Goal: Navigation & Orientation: Find specific page/section

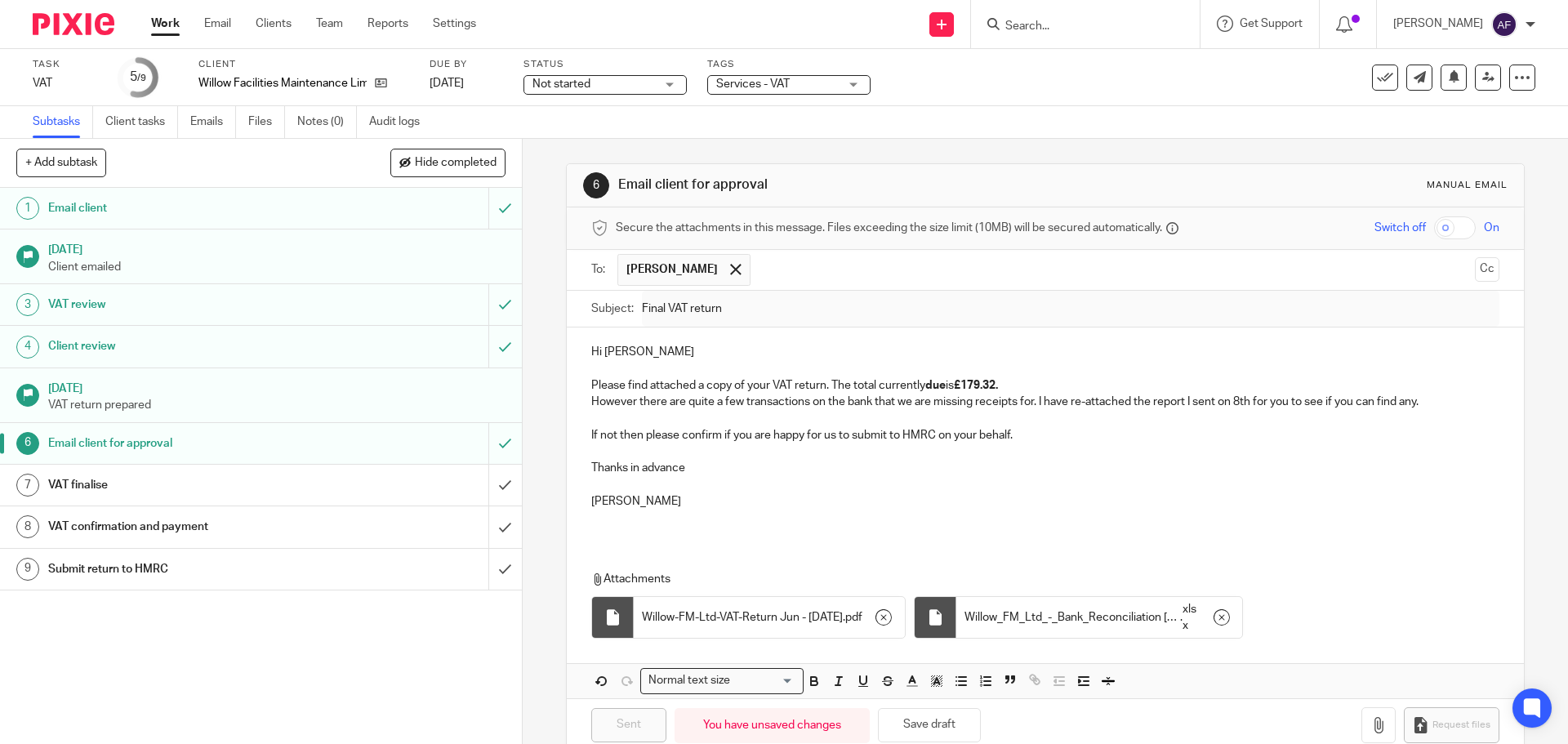
click at [162, 23] on link "Work" at bounding box center [166, 23] width 29 height 16
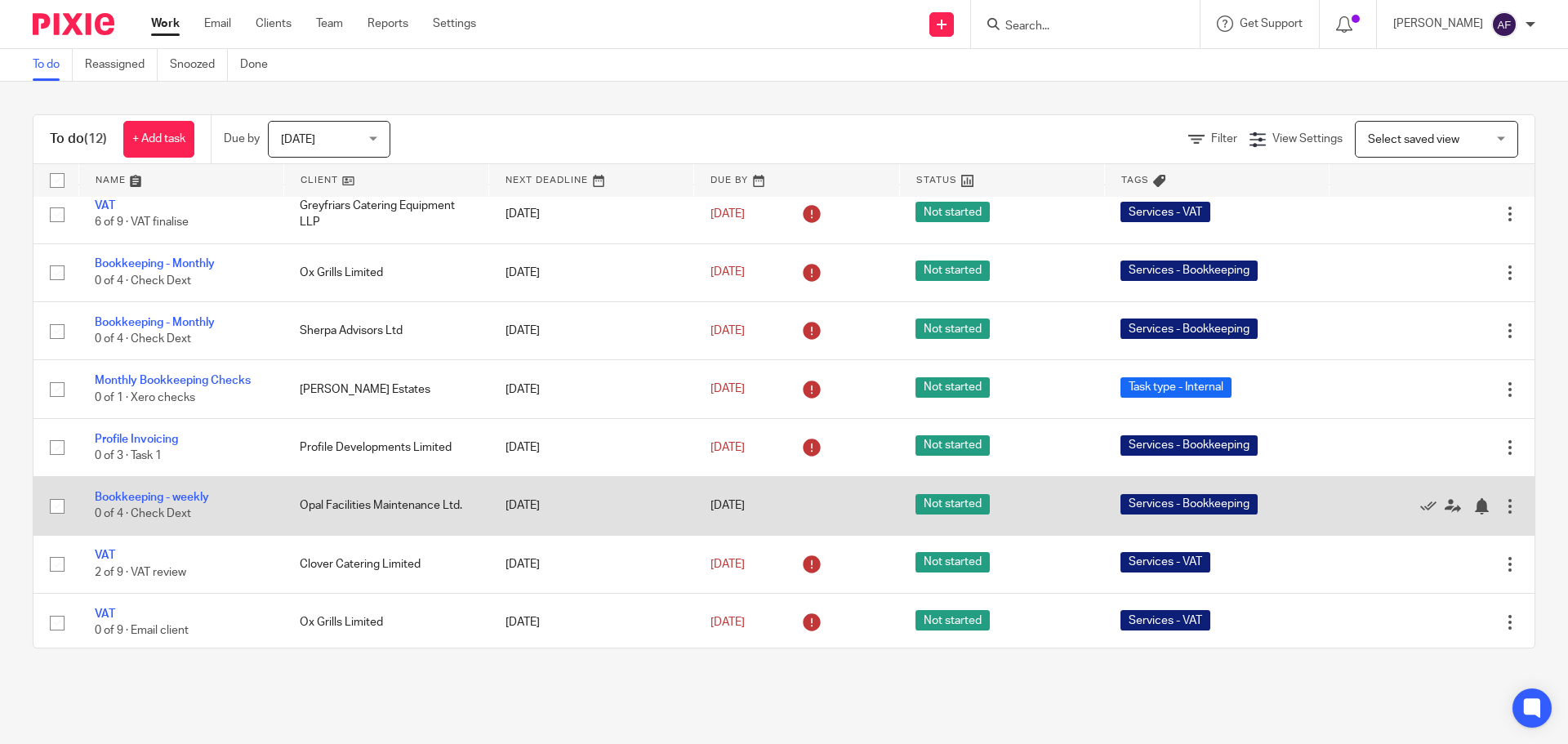
scroll to position [249, 0]
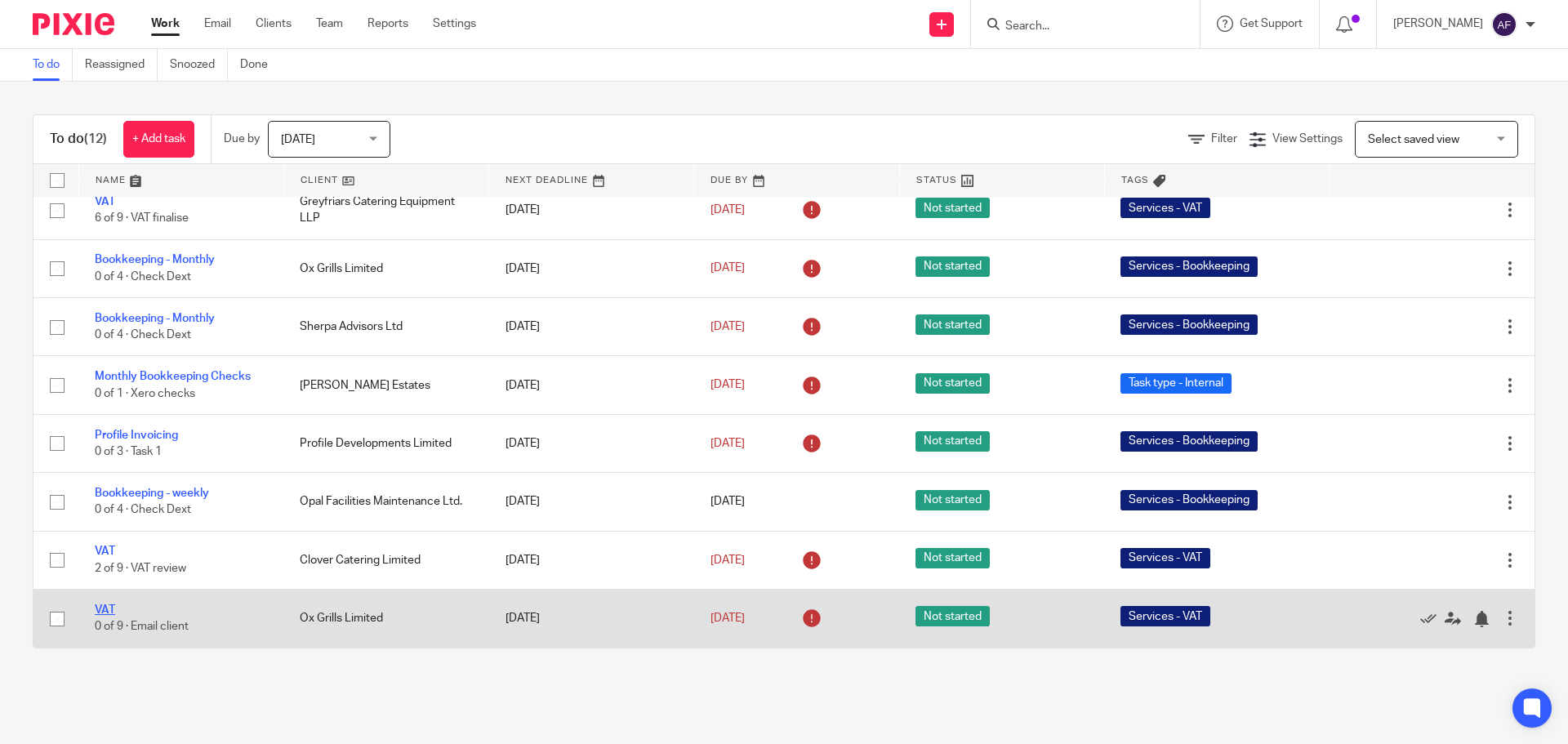
click at [107, 610] on link "VAT" at bounding box center [105, 610] width 20 height 11
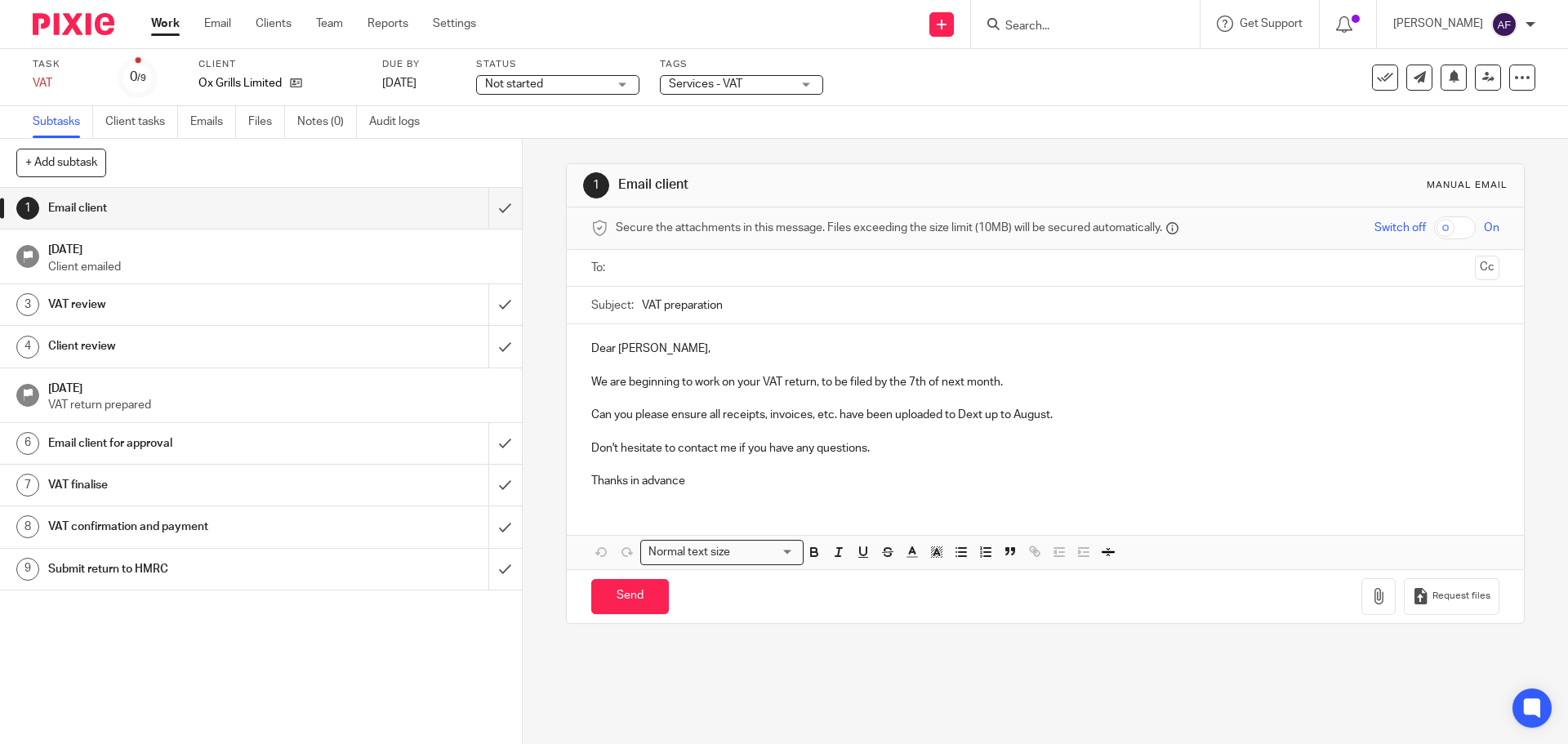
click at [171, 28] on link "Work" at bounding box center [166, 23] width 29 height 16
